Goal: Find contact information: Find contact information

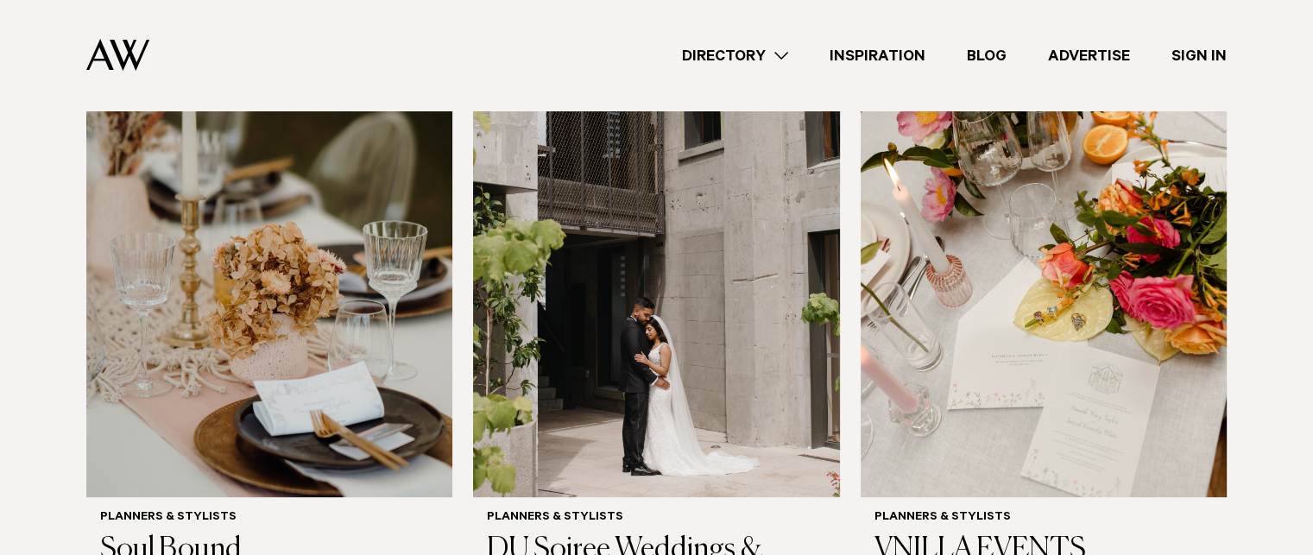
scroll to position [604, 0]
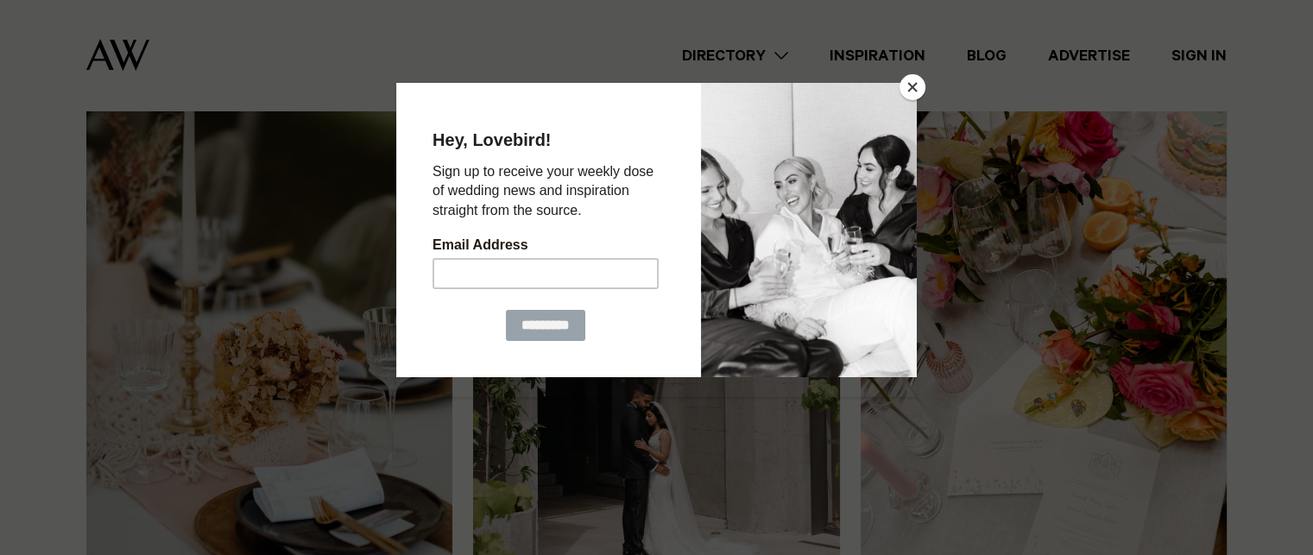
click at [919, 95] on button "Close" at bounding box center [913, 87] width 26 height 26
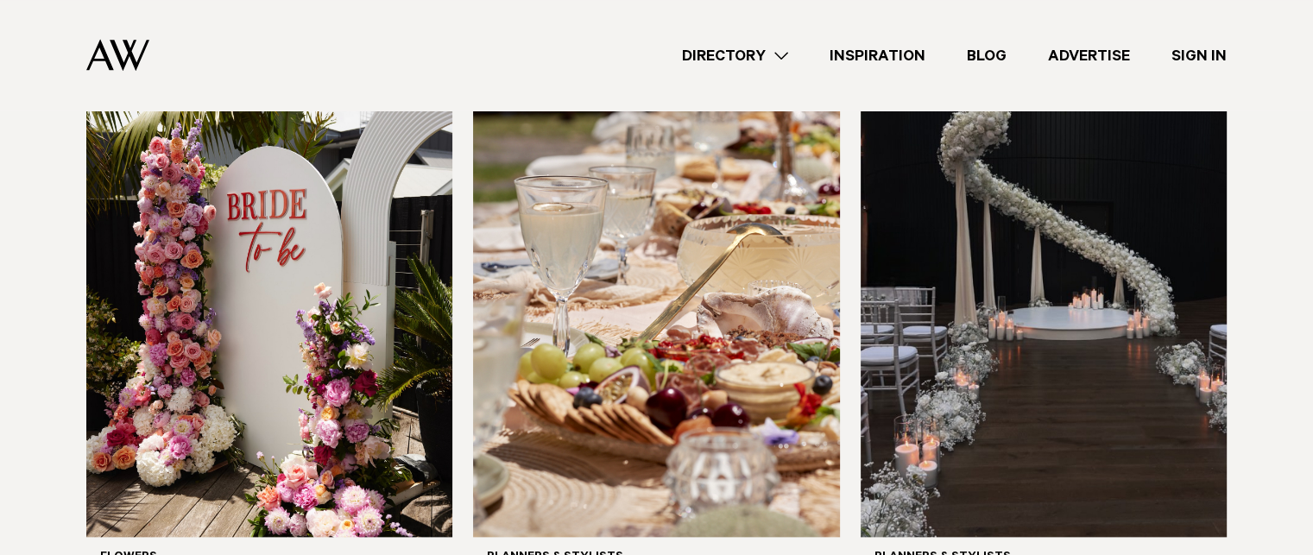
scroll to position [2158, 0]
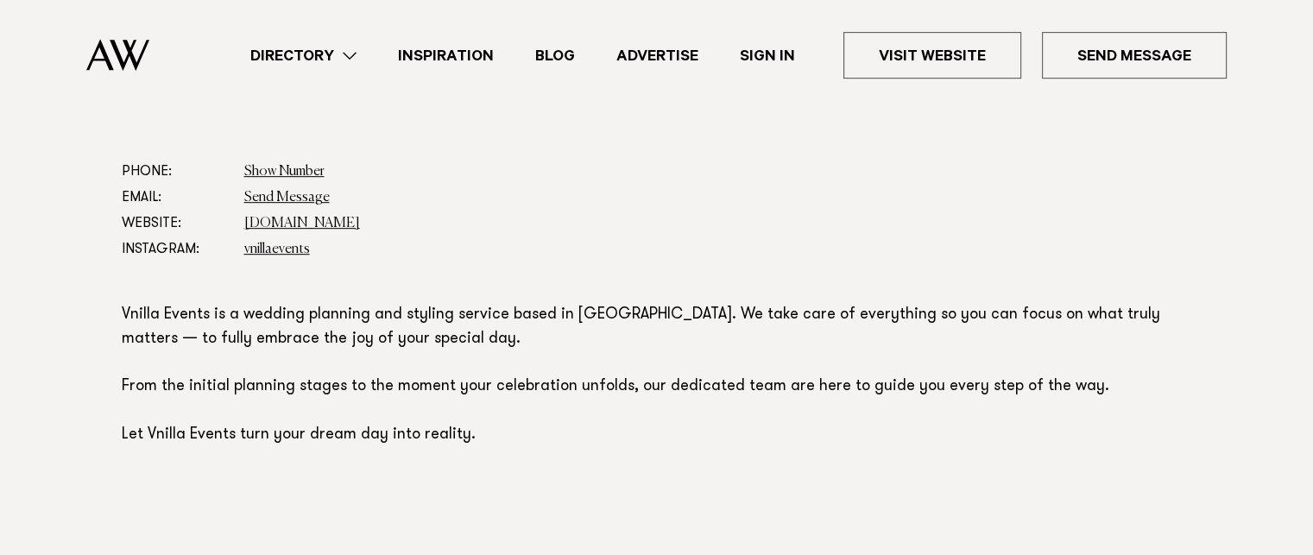
scroll to position [863, 0]
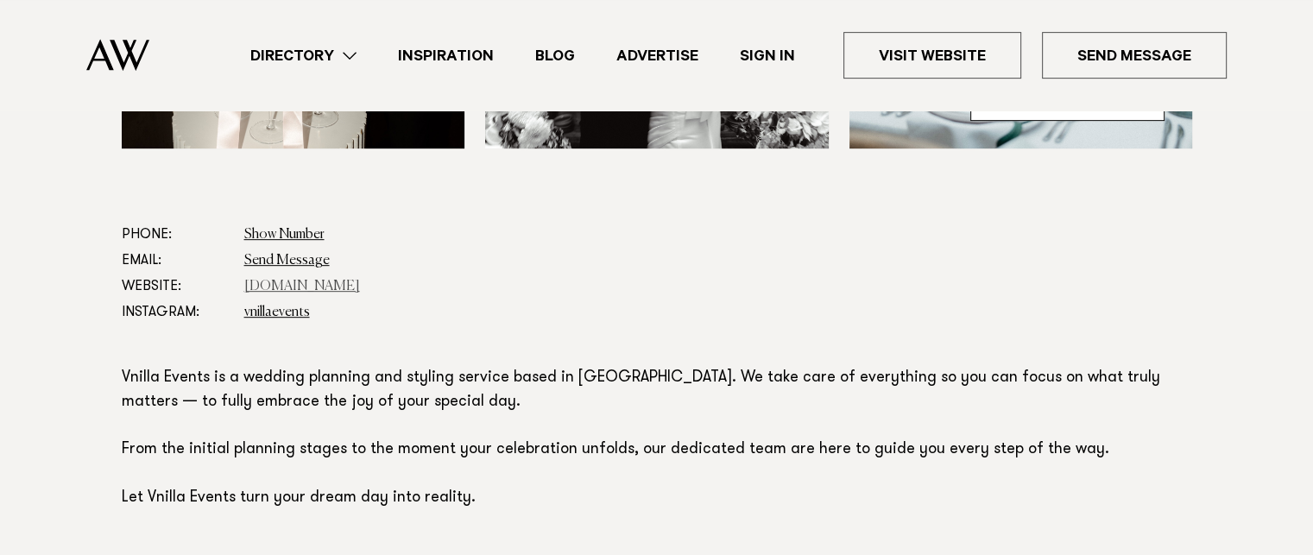
click at [297, 286] on link "www.vnillaevents.com" at bounding box center [302, 287] width 116 height 14
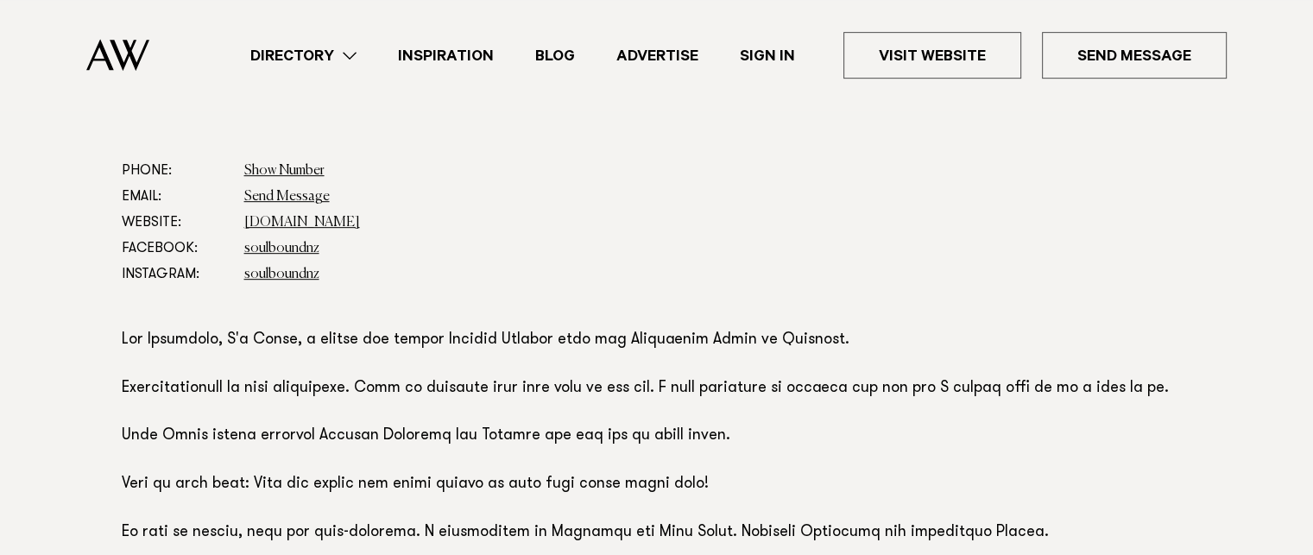
scroll to position [950, 0]
